Goal: Navigation & Orientation: Find specific page/section

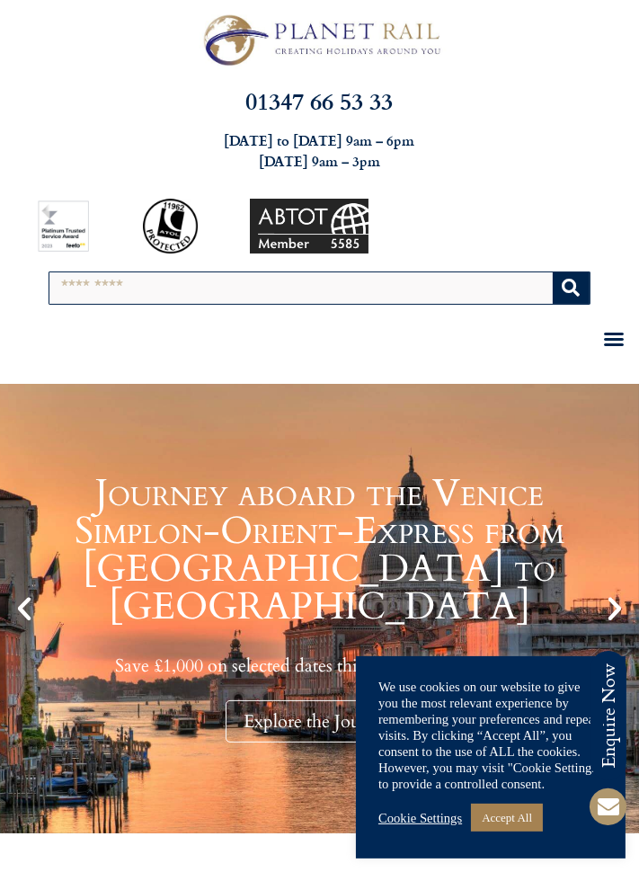
click at [615, 279] on div "Search" at bounding box center [319, 287] width 639 height 51
click at [617, 346] on icon "Menu Toggle" at bounding box center [614, 339] width 22 height 22
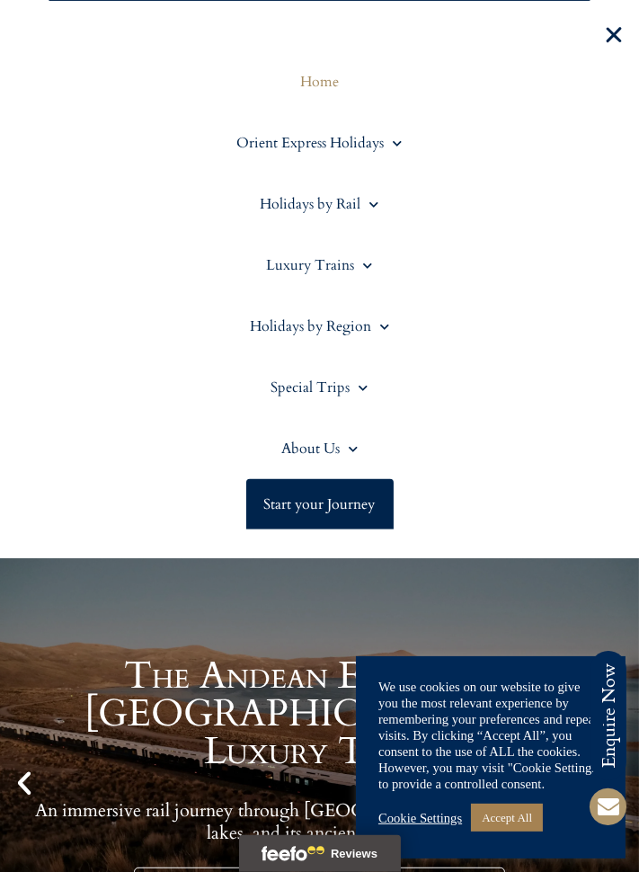
scroll to position [306, 0]
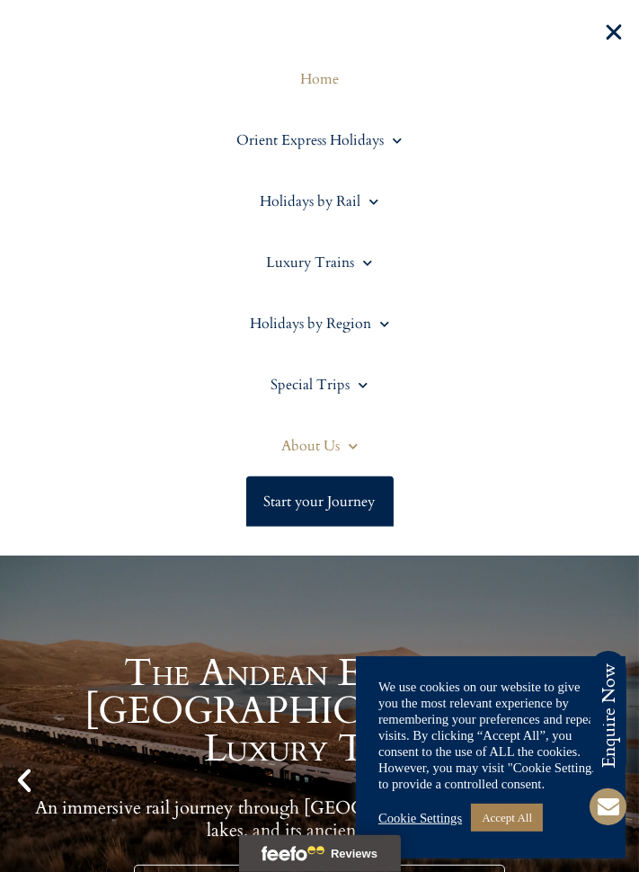
click at [350, 449] on span at bounding box center [349, 446] width 18 height 28
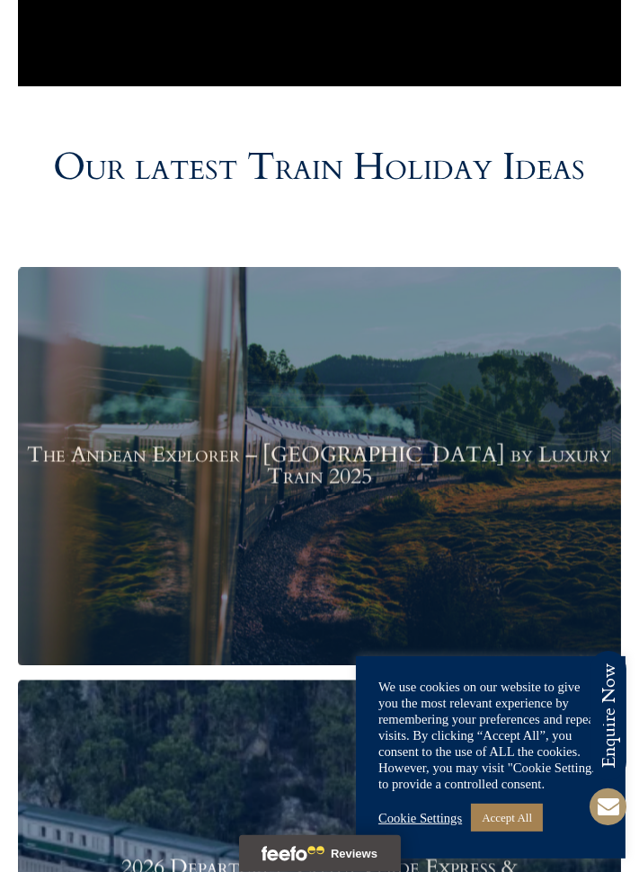
scroll to position [0, 0]
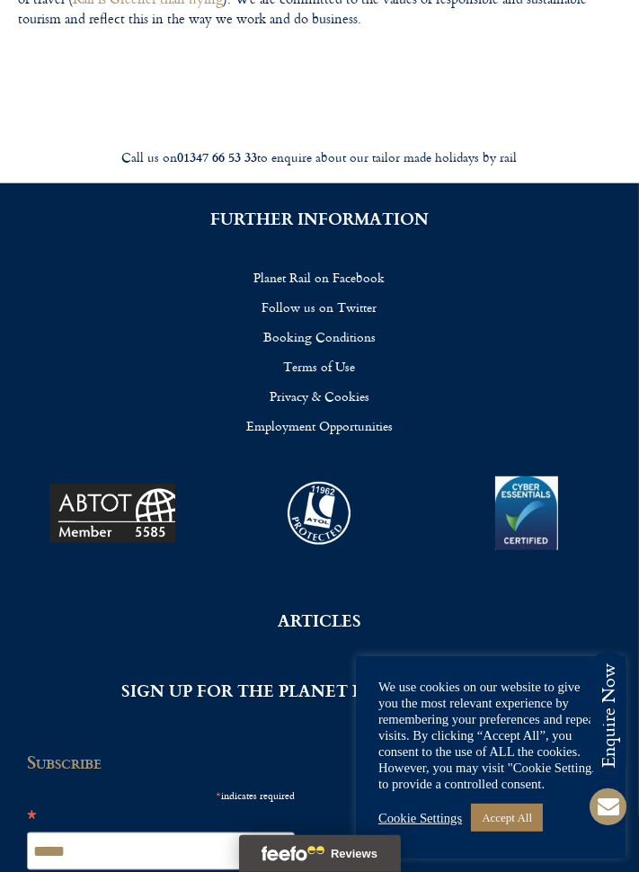
scroll to position [1826, 0]
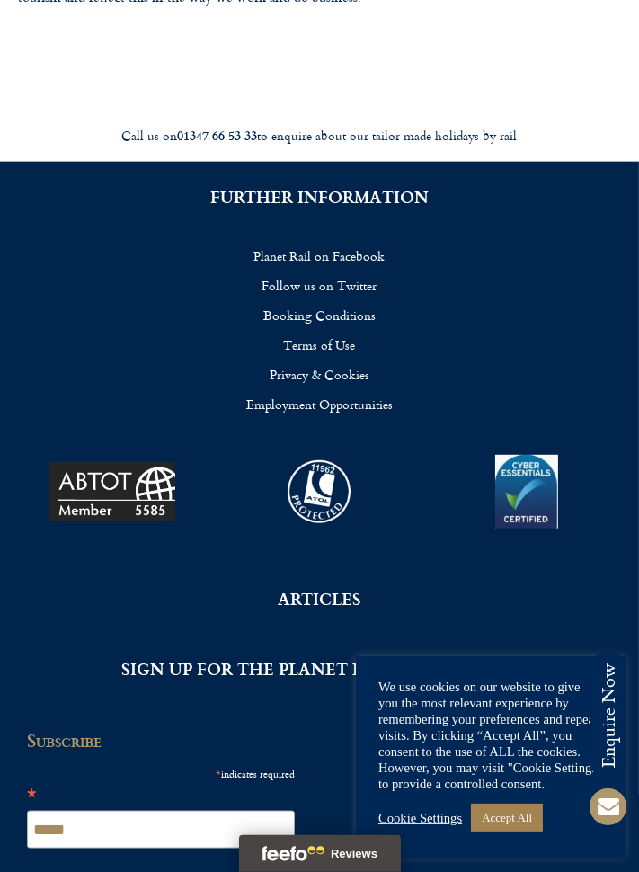
click at [345, 359] on link "Privacy & Cookies" at bounding box center [319, 374] width 585 height 30
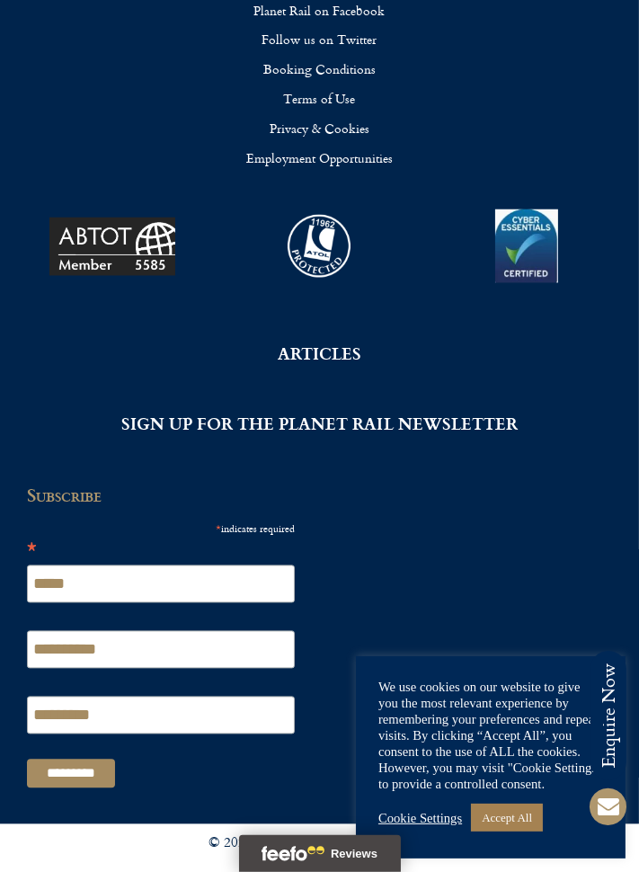
scroll to position [2855, 0]
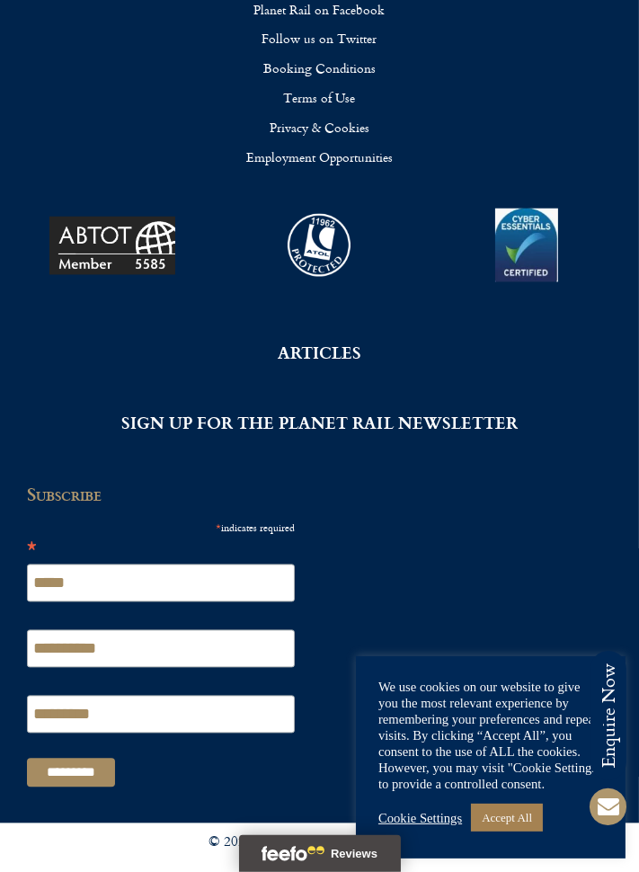
click at [363, 173] on link "Employment Opportunities" at bounding box center [319, 158] width 585 height 30
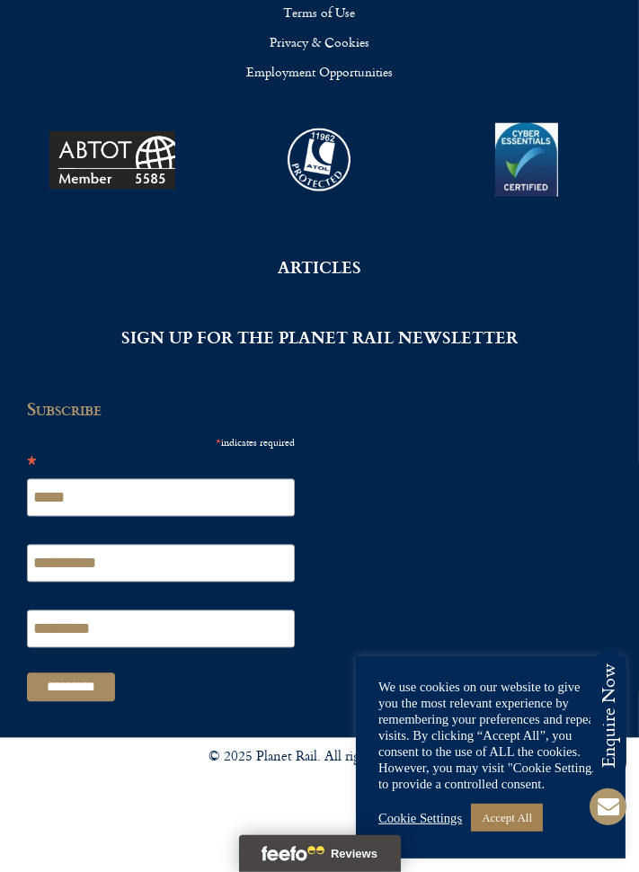
scroll to position [2941, 0]
